Goal: Navigation & Orientation: Find specific page/section

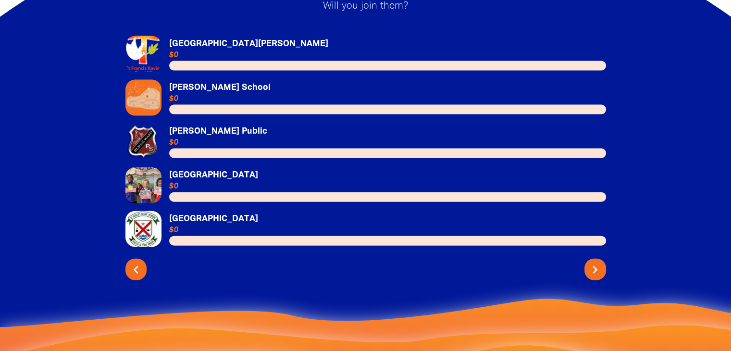
scroll to position [2096, 0]
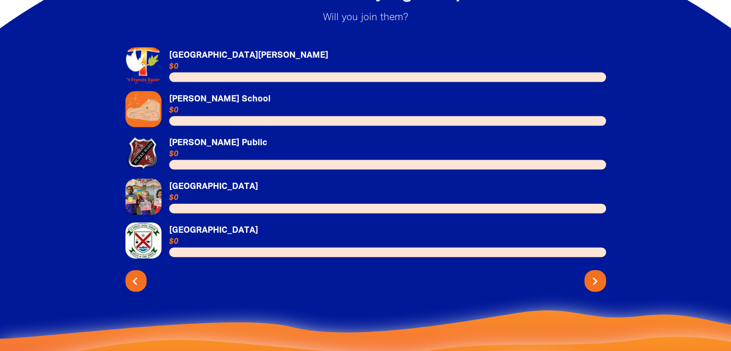
click at [133, 274] on icon "chevron_left" at bounding box center [134, 281] width 15 height 15
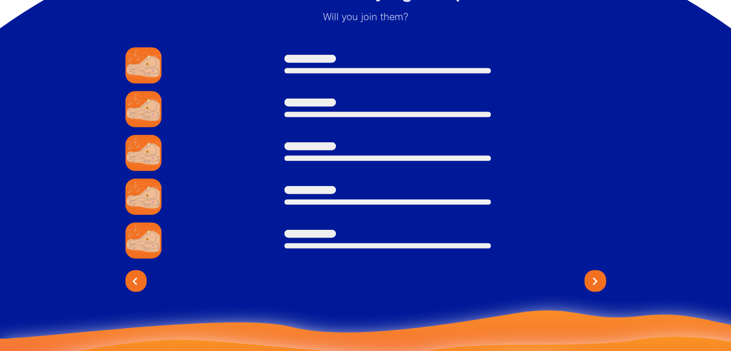
click at [135, 274] on icon "chevron_left" at bounding box center [134, 281] width 15 height 15
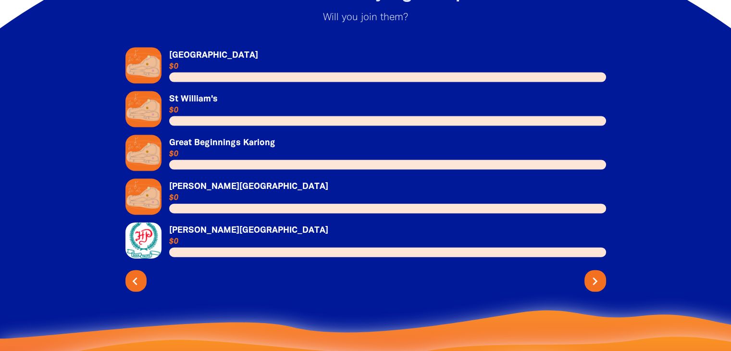
click at [132, 274] on icon "chevron_left" at bounding box center [134, 281] width 15 height 15
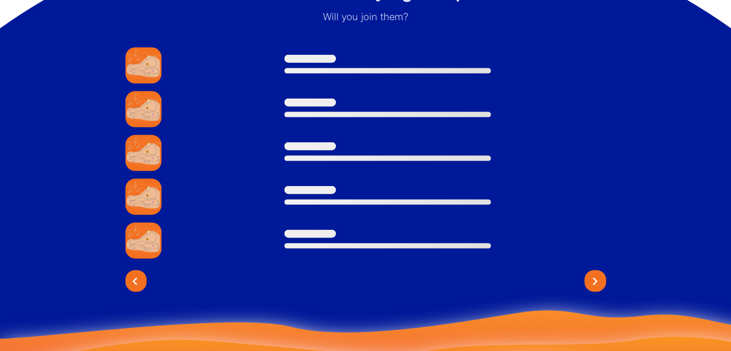
click at [135, 274] on icon "chevron_left" at bounding box center [134, 281] width 15 height 15
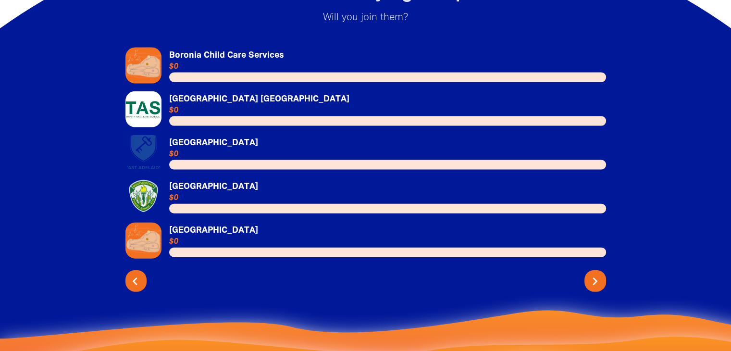
click at [134, 274] on icon "chevron_left" at bounding box center [134, 281] width 15 height 15
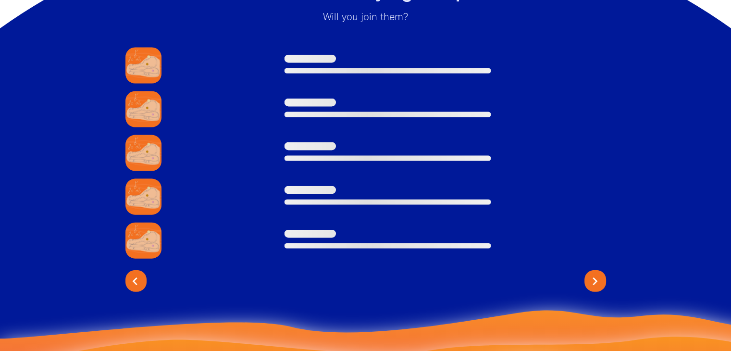
click at [133, 274] on icon "chevron_left" at bounding box center [134, 281] width 15 height 15
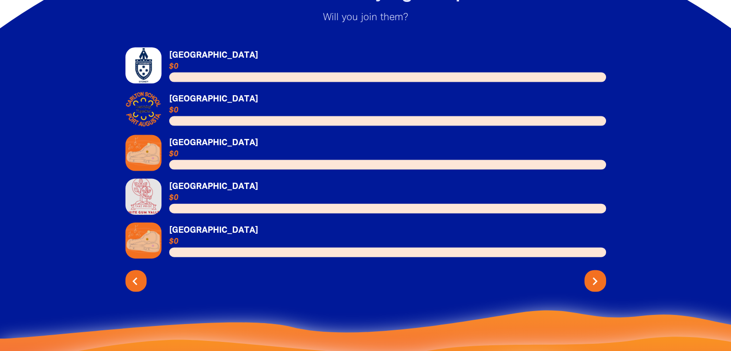
click at [134, 274] on icon "chevron_left" at bounding box center [134, 281] width 15 height 15
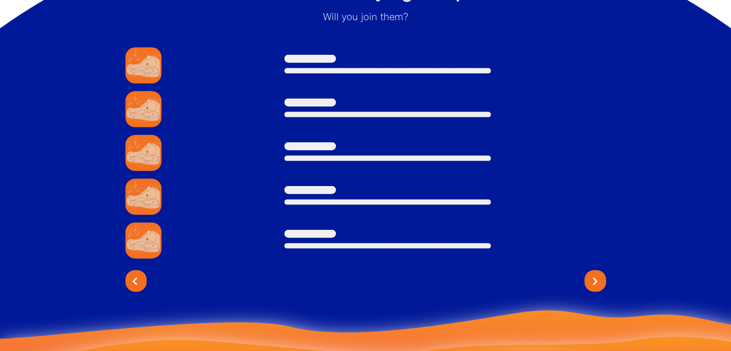
click at [133, 274] on icon "chevron_left" at bounding box center [134, 281] width 15 height 15
click at [136, 274] on icon "chevron_left" at bounding box center [134, 281] width 15 height 15
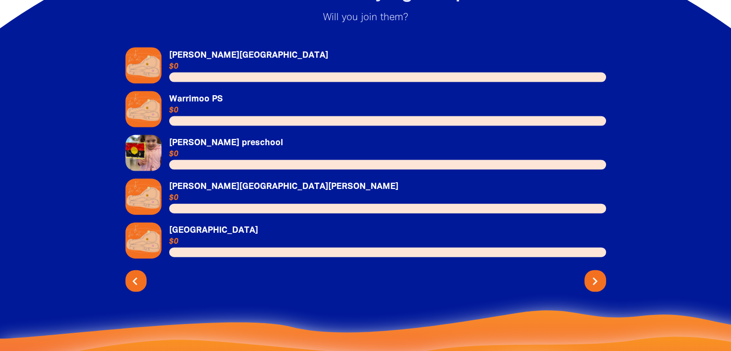
click at [131, 274] on icon "chevron_left" at bounding box center [134, 281] width 15 height 15
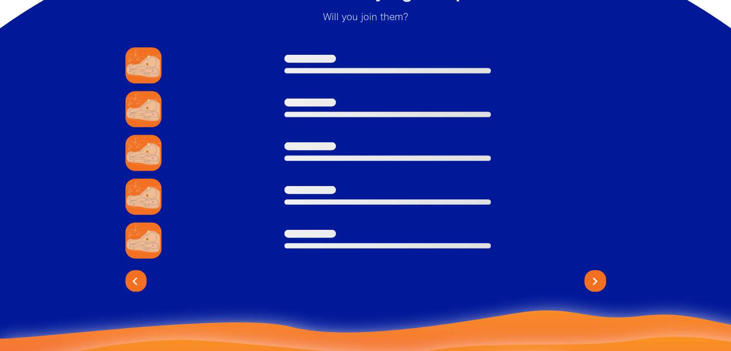
click at [131, 274] on icon "chevron_left" at bounding box center [134, 281] width 15 height 15
click at [133, 277] on icon "chevron_left" at bounding box center [134, 281] width 15 height 15
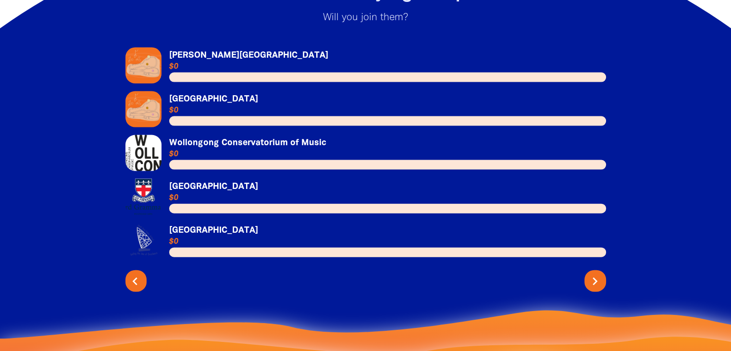
click at [133, 279] on button "chevron_left" at bounding box center [136, 281] width 22 height 22
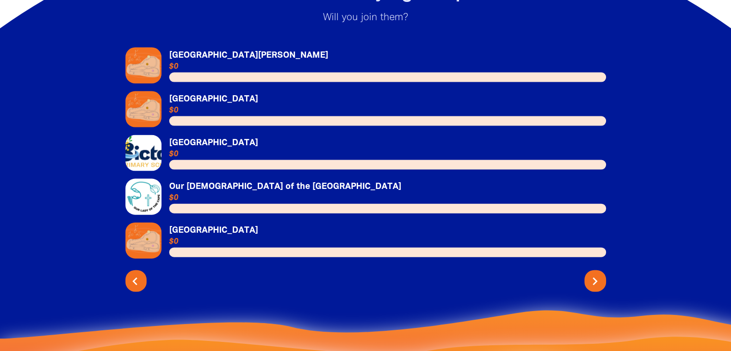
click at [136, 274] on icon "chevron_left" at bounding box center [134, 281] width 15 height 15
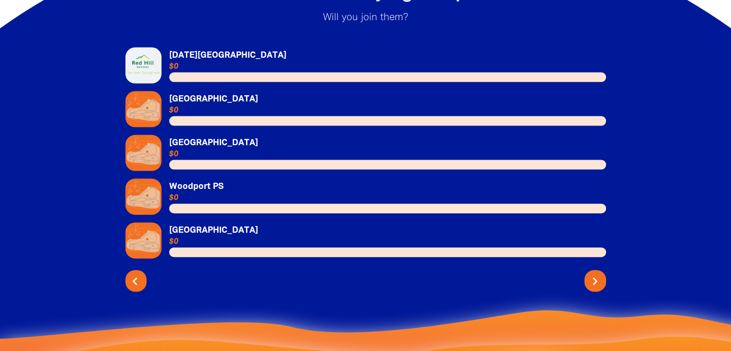
click at [135, 274] on icon "chevron_left" at bounding box center [134, 281] width 15 height 15
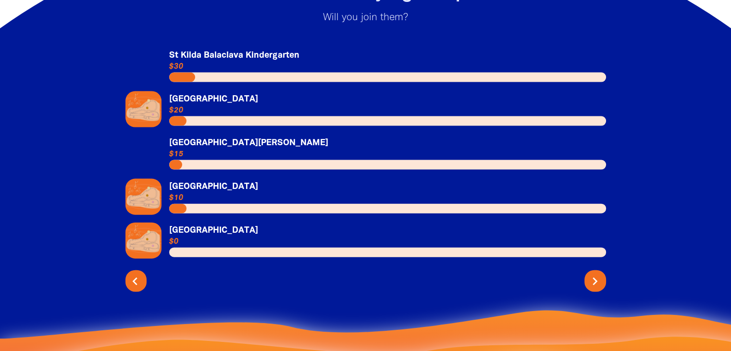
click at [133, 277] on button "chevron_left" at bounding box center [136, 281] width 22 height 22
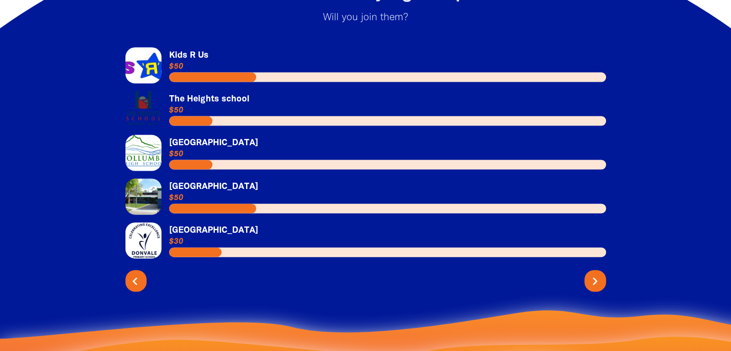
click at [137, 274] on icon "chevron_left" at bounding box center [134, 281] width 15 height 15
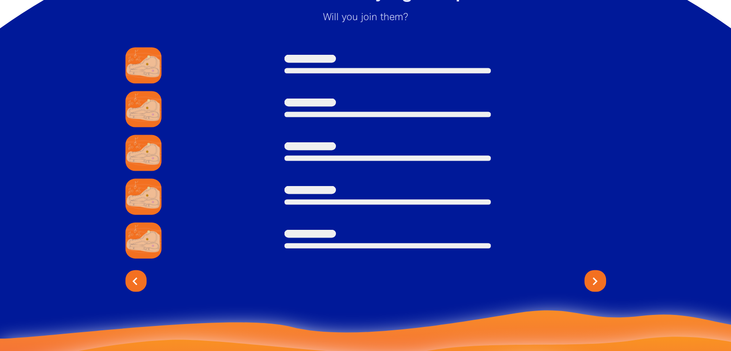
click at [137, 274] on icon "chevron_left" at bounding box center [134, 281] width 15 height 15
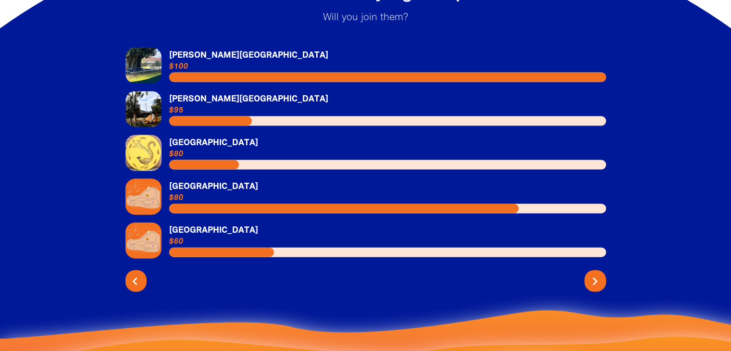
click at [133, 275] on icon "chevron_left" at bounding box center [134, 281] width 15 height 15
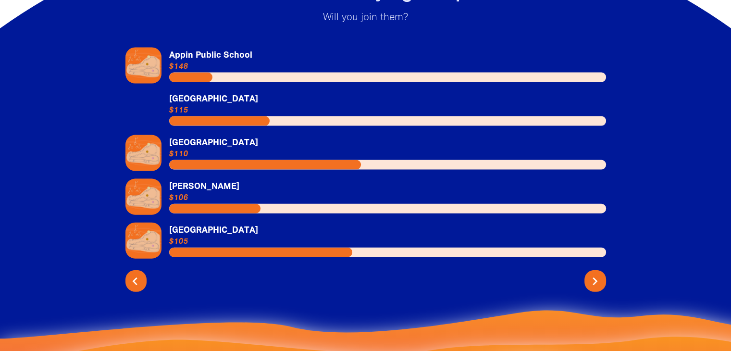
click at [133, 274] on icon "chevron_left" at bounding box center [134, 281] width 15 height 15
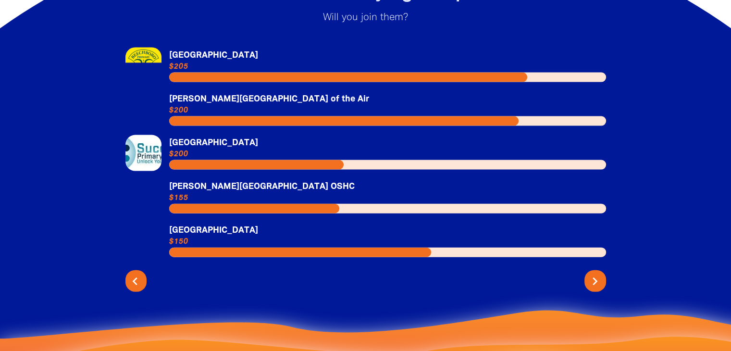
click at [137, 276] on icon "chevron_left" at bounding box center [134, 281] width 15 height 15
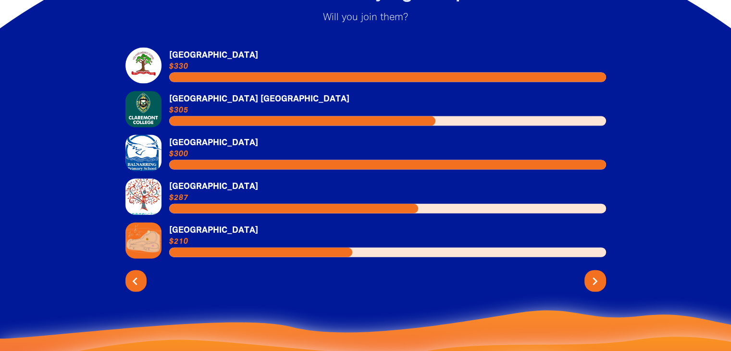
click at [137, 278] on button "chevron_left" at bounding box center [136, 281] width 22 height 22
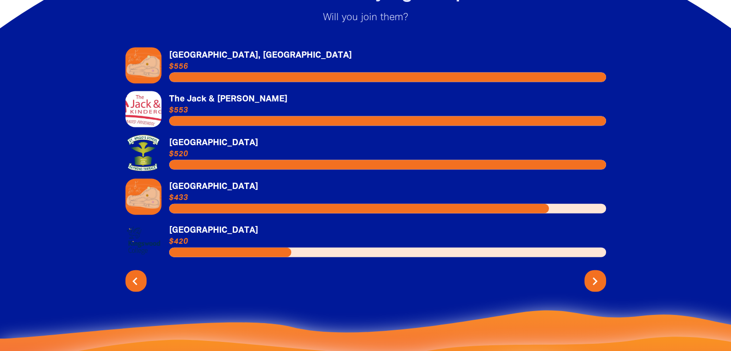
click at [138, 277] on icon "chevron_left" at bounding box center [134, 281] width 15 height 15
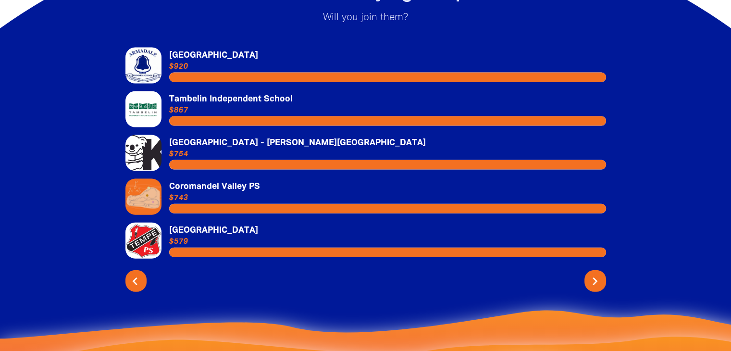
click at [135, 274] on icon "chevron_left" at bounding box center [134, 281] width 15 height 15
